Goal: Check status

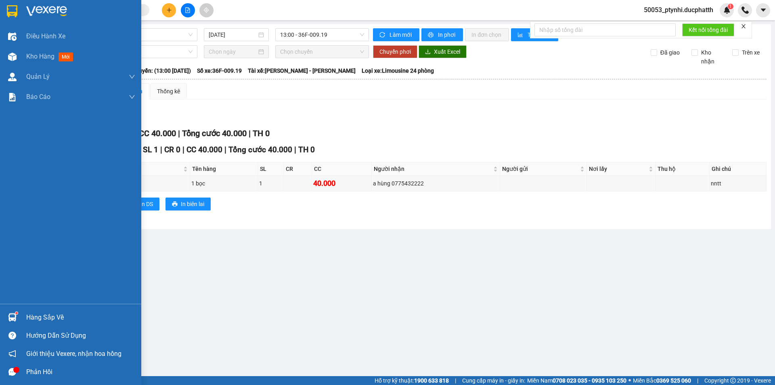
click at [22, 319] on div "Hàng sắp về" at bounding box center [70, 317] width 141 height 18
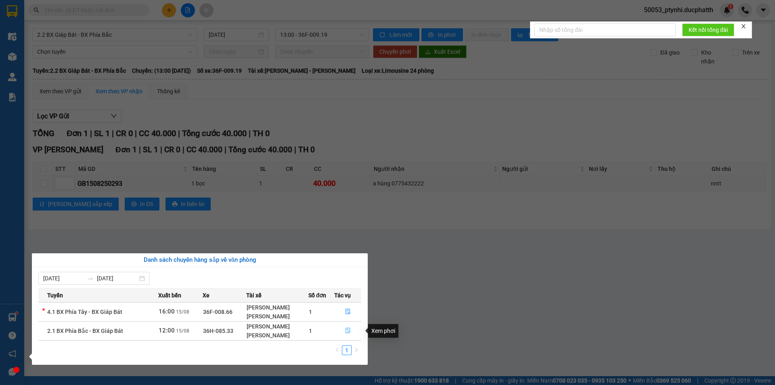
click at [345, 330] on icon "file-done" at bounding box center [348, 331] width 6 height 6
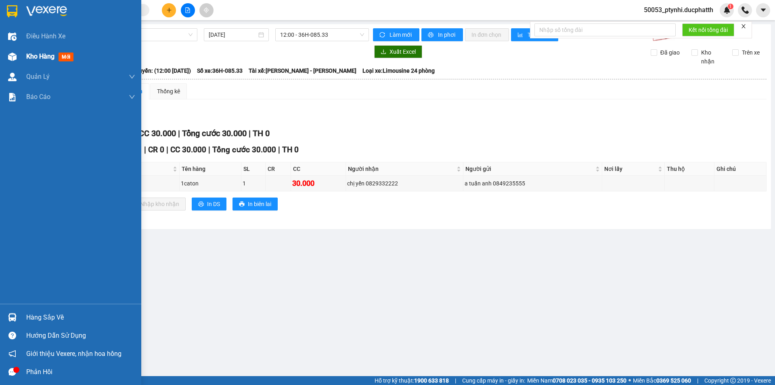
click at [4, 54] on div "Kho hàng mới" at bounding box center [70, 56] width 141 height 20
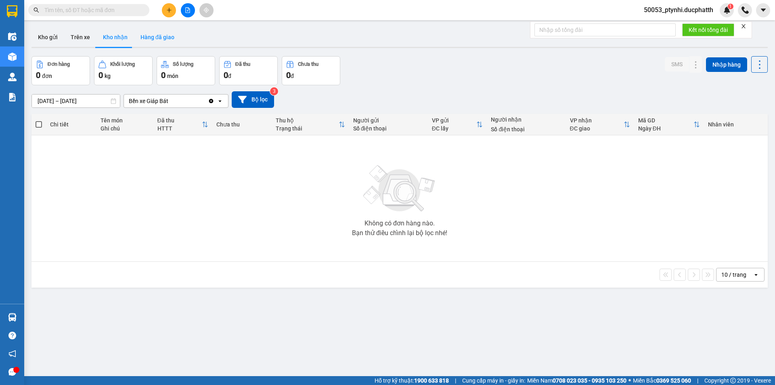
click at [146, 38] on button "Hàng đã giao" at bounding box center [157, 36] width 47 height 19
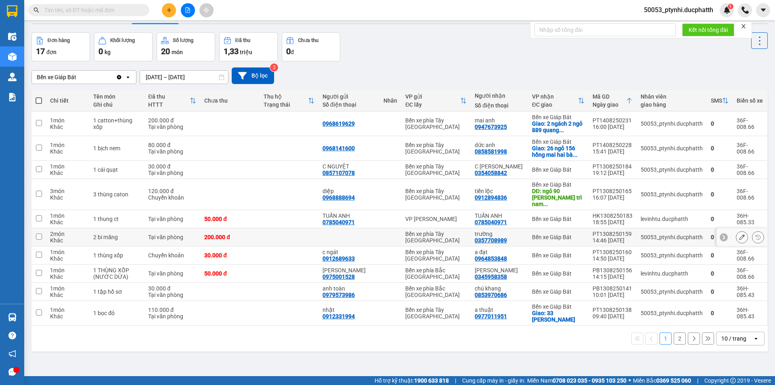
scroll to position [37, 0]
